Goal: Task Accomplishment & Management: Manage account settings

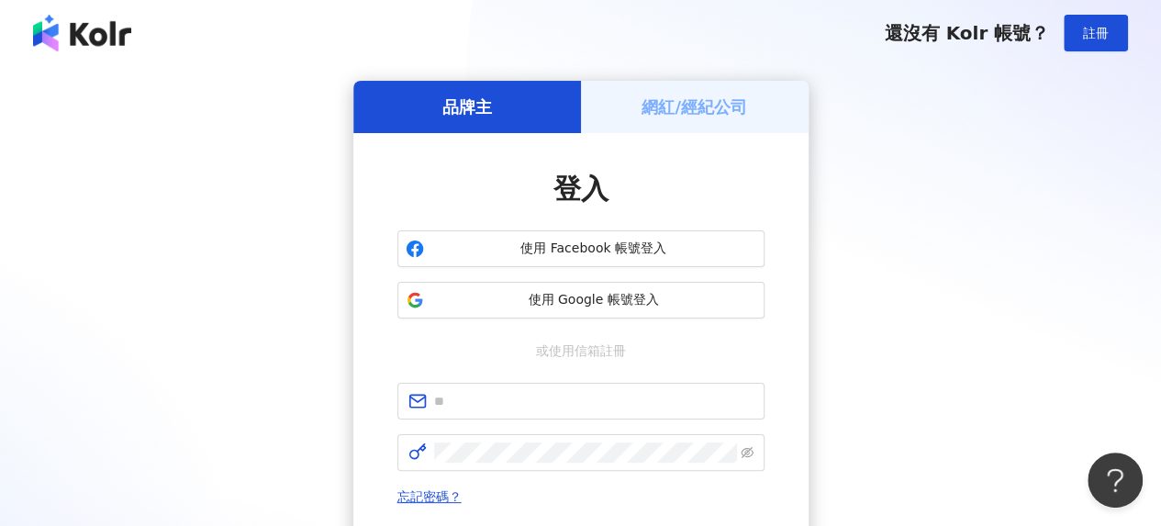
click at [719, 74] on div "品牌主 網紅/經紀公司 登入 使用 Facebook 帳號登入 使用 Google 帳號登入 或使用信箱註冊 忘記密碼？ 登入 還沒有 Kolr 帳號？ 立即…" at bounding box center [580, 364] width 1161 height 596
click at [713, 87] on div "網紅/經紀公司" at bounding box center [695, 107] width 228 height 52
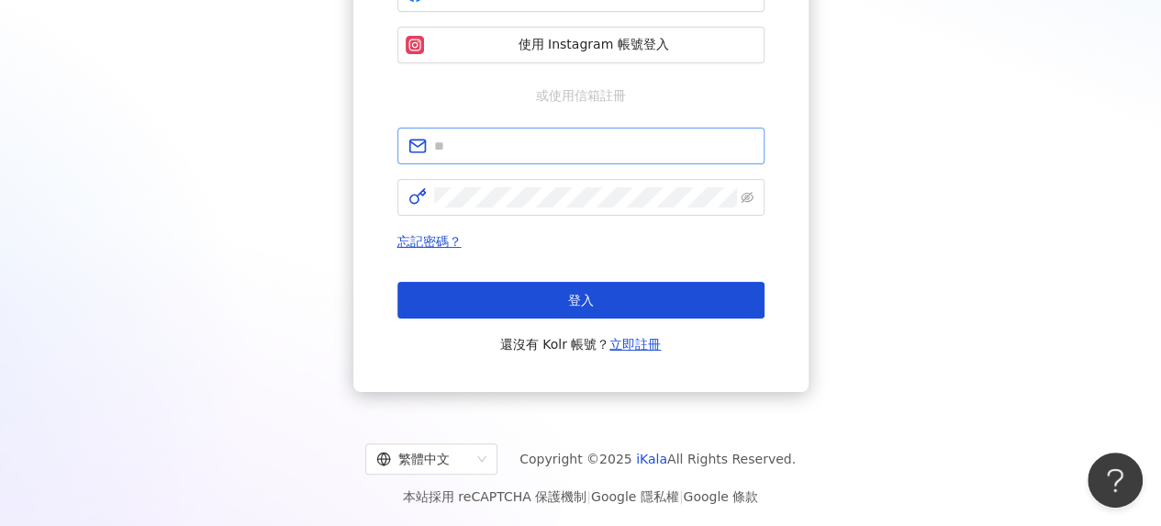
scroll to position [257, 0]
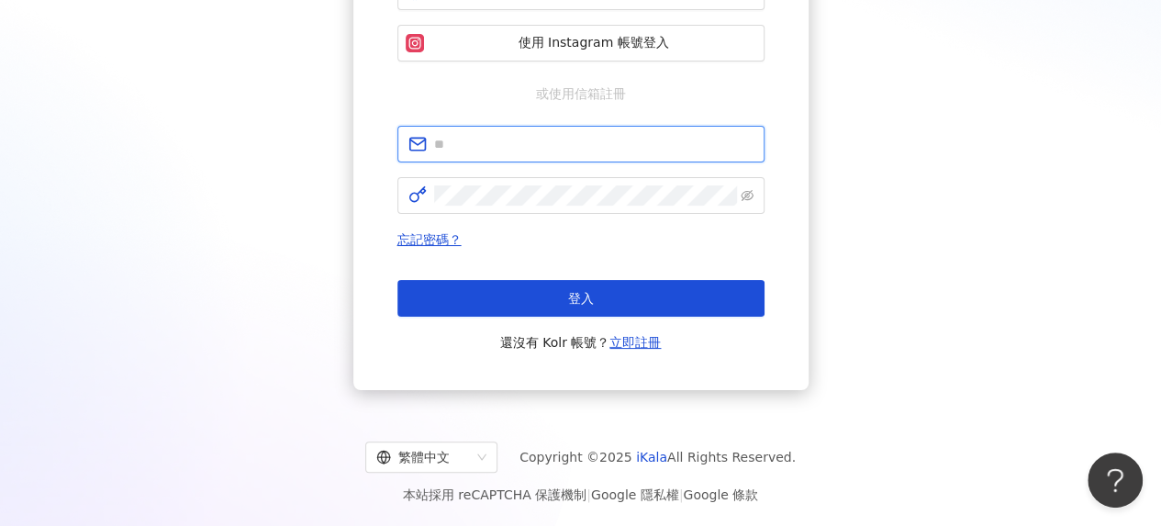
click at [515, 134] on input "text" at bounding box center [593, 144] width 319 height 20
type input "**********"
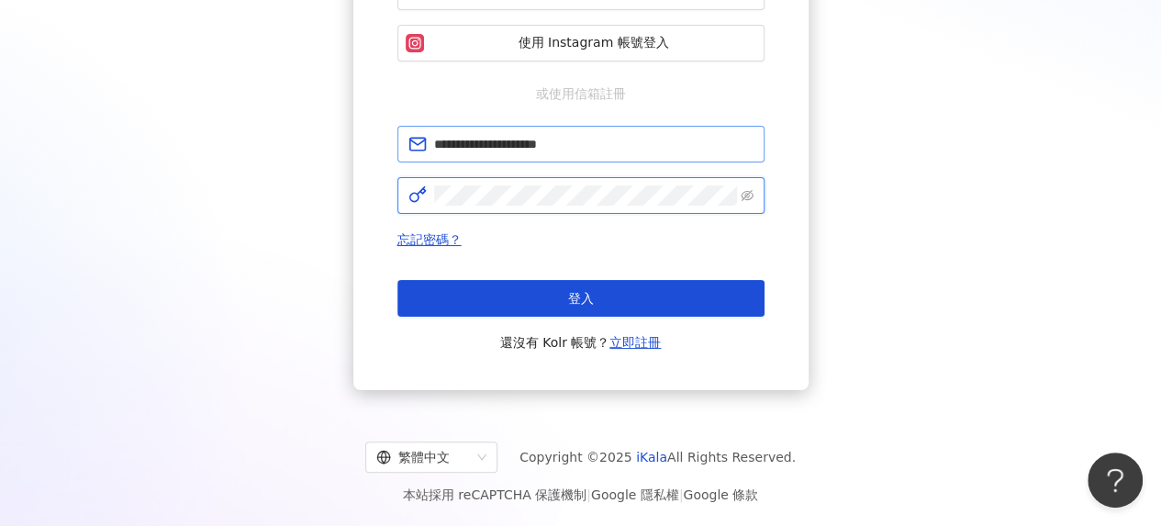
click button "登入" at bounding box center [580, 298] width 367 height 37
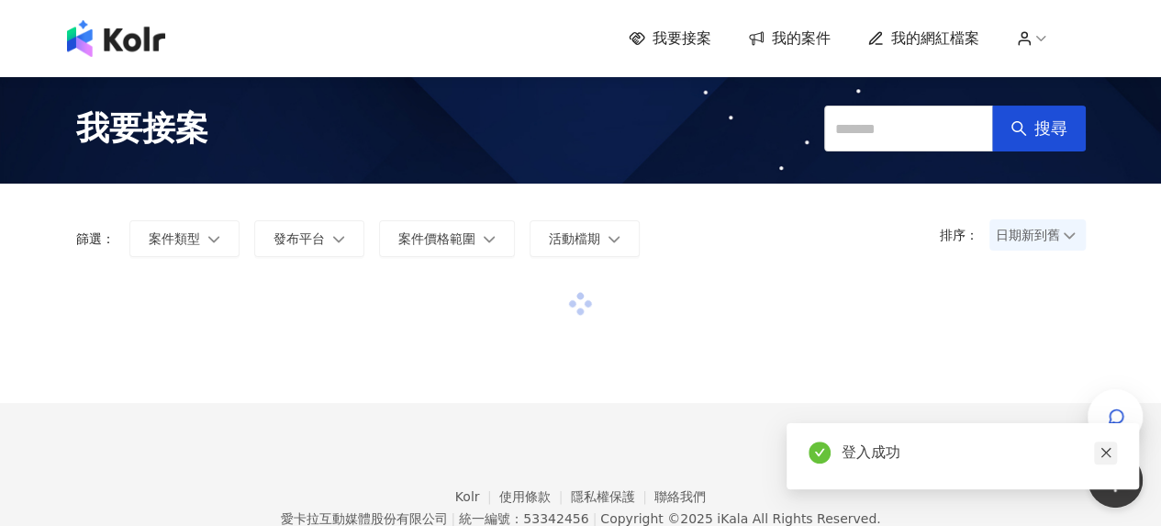
click at [1103, 451] on icon "close" at bounding box center [1105, 453] width 10 height 10
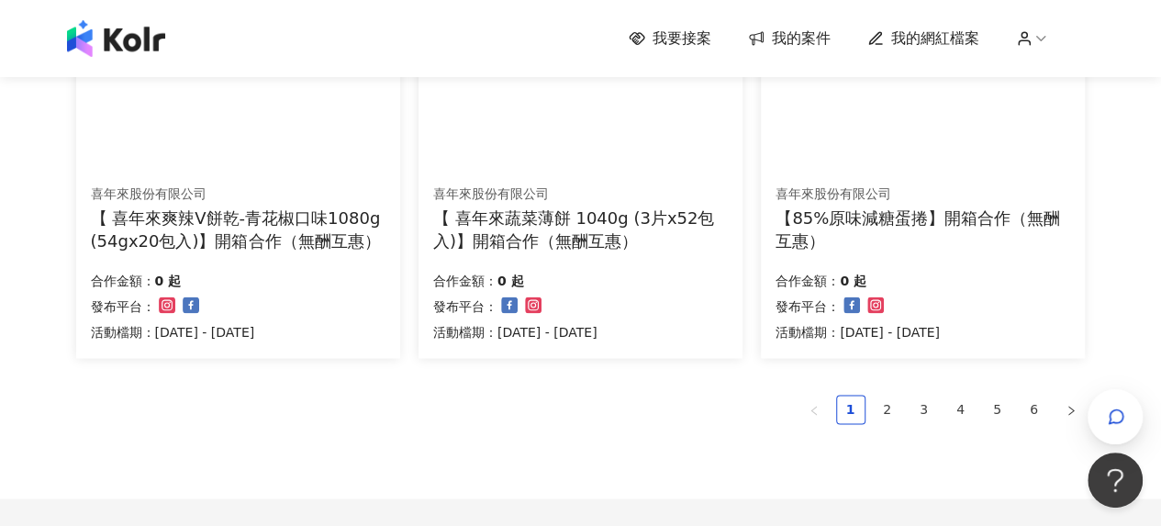
scroll to position [1444, 0]
